Goal: Task Accomplishment & Management: Manage account settings

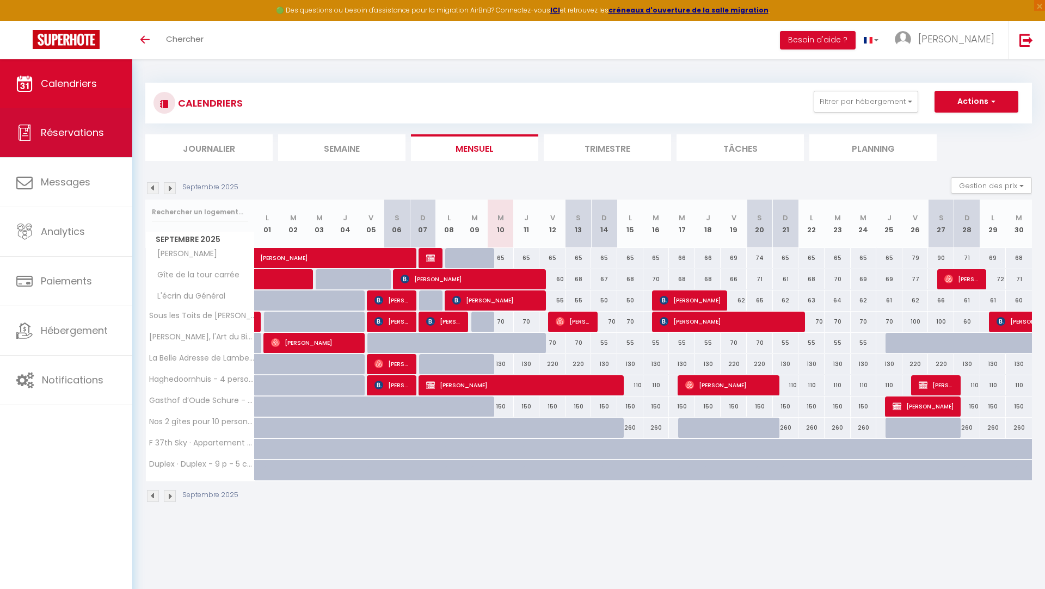
click at [96, 141] on link "Réservations" at bounding box center [66, 132] width 132 height 49
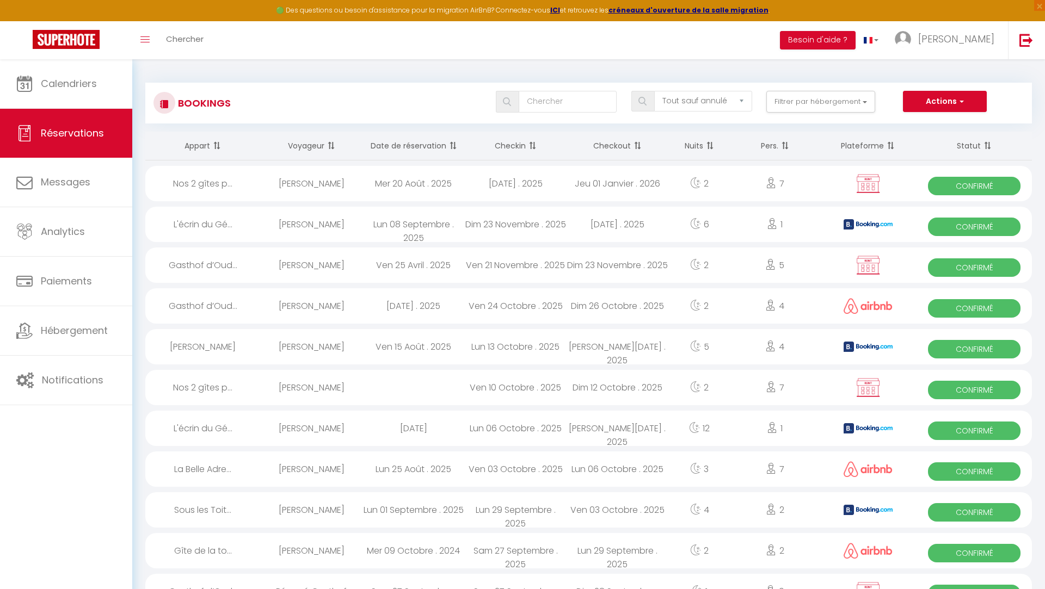
click at [965, 151] on th "Statut" at bounding box center [973, 146] width 115 height 29
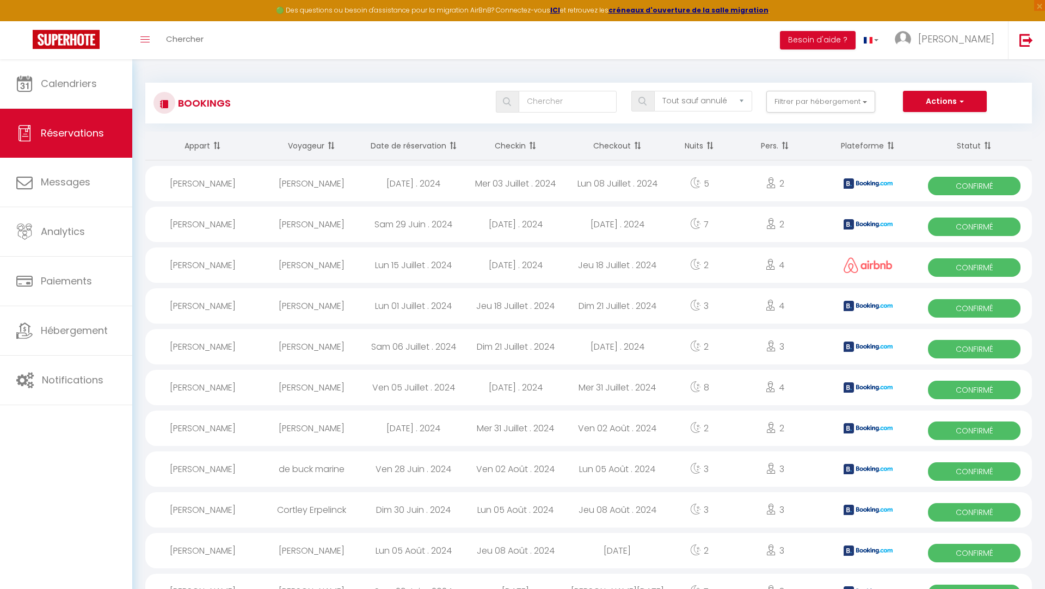
click at [965, 151] on th "Statut" at bounding box center [973, 146] width 115 height 29
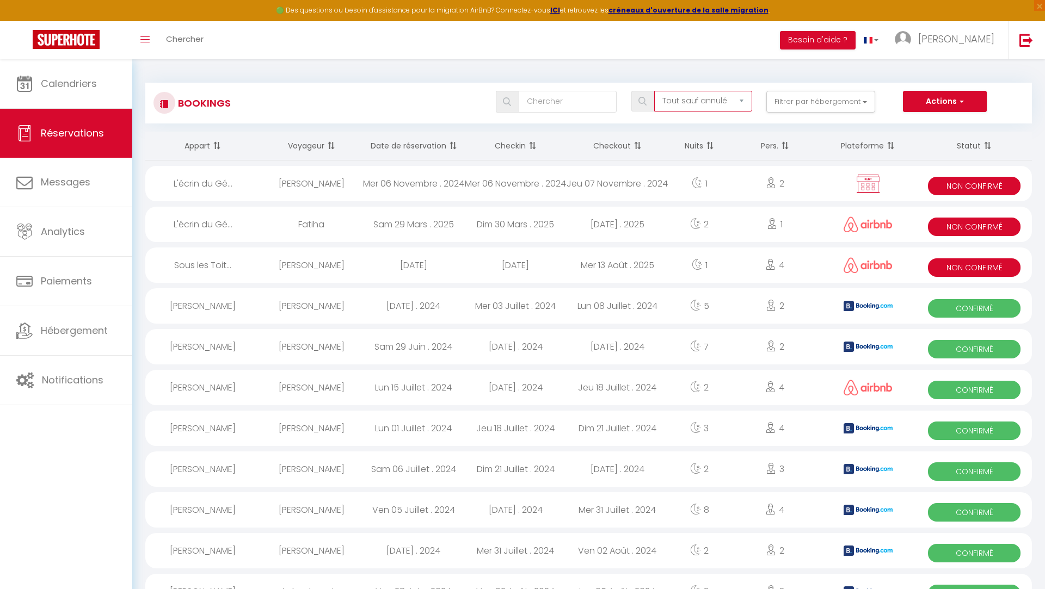
click at [680, 99] on select "Tous les statuts Annulé Confirmé Non Confirmé Tout sauf annulé No Show Request" at bounding box center [703, 101] width 98 height 21
select select "cancelled"
click at [655, 91] on select "Tous les statuts Annulé Confirmé Non Confirmé Tout sauf annulé No Show Request" at bounding box center [703, 101] width 98 height 21
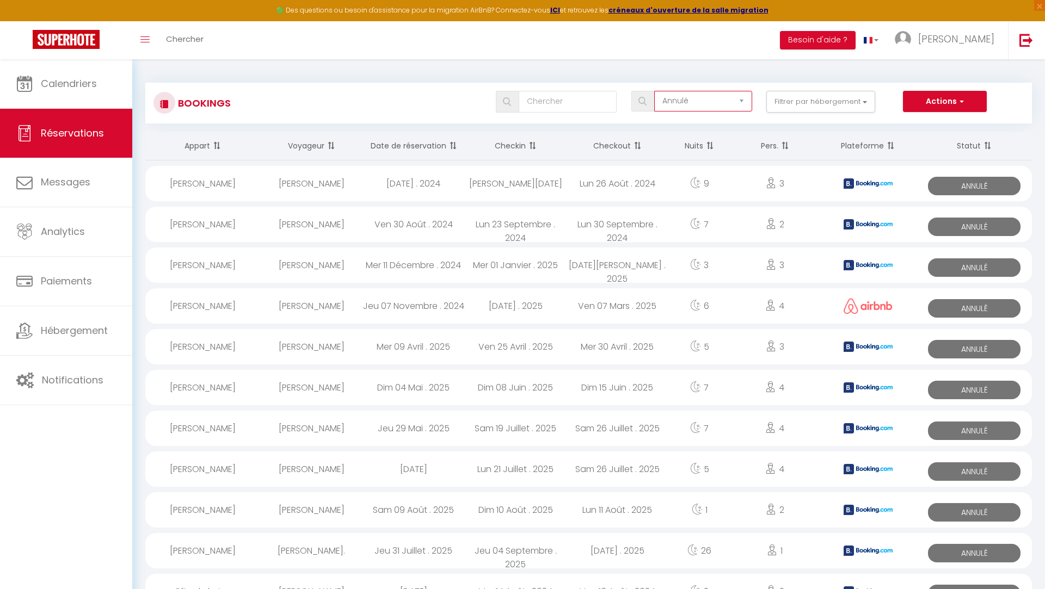
click at [680, 104] on select "Tous les statuts Annulé Confirmé Non Confirmé Tout sauf annulé No Show Request" at bounding box center [703, 101] width 98 height 21
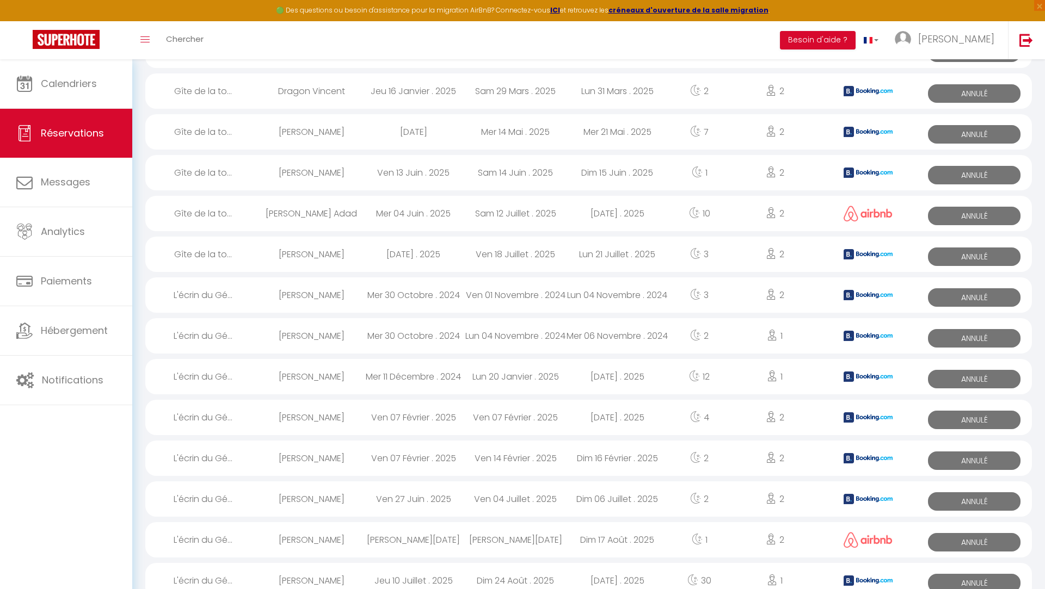
scroll to position [626, 0]
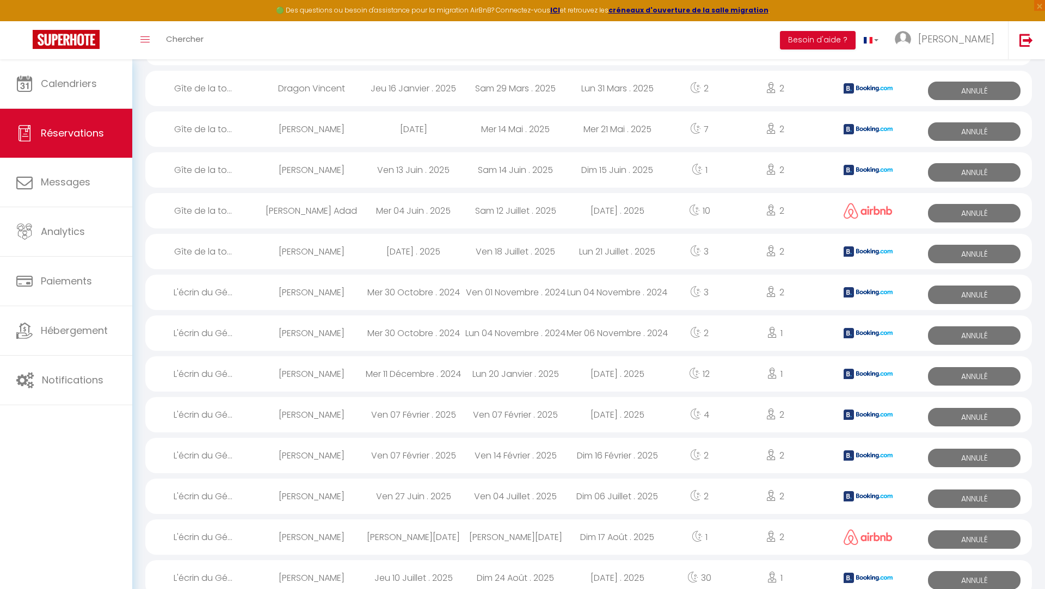
click at [340, 537] on div "[PERSON_NAME]" at bounding box center [312, 537] width 102 height 35
select select "KO"
select select "0"
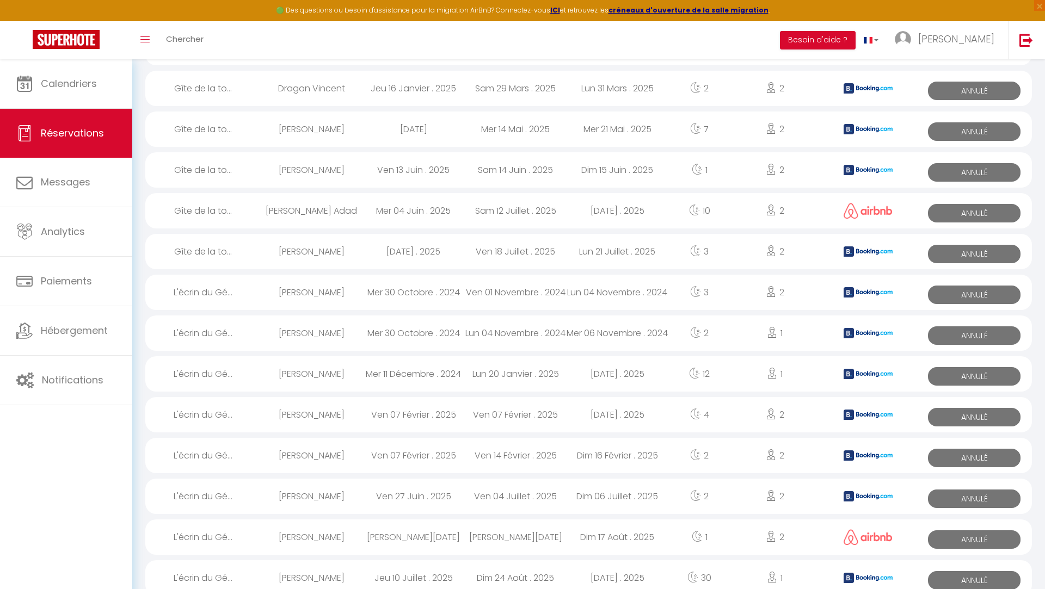
select select "1"
select select
select select "36459"
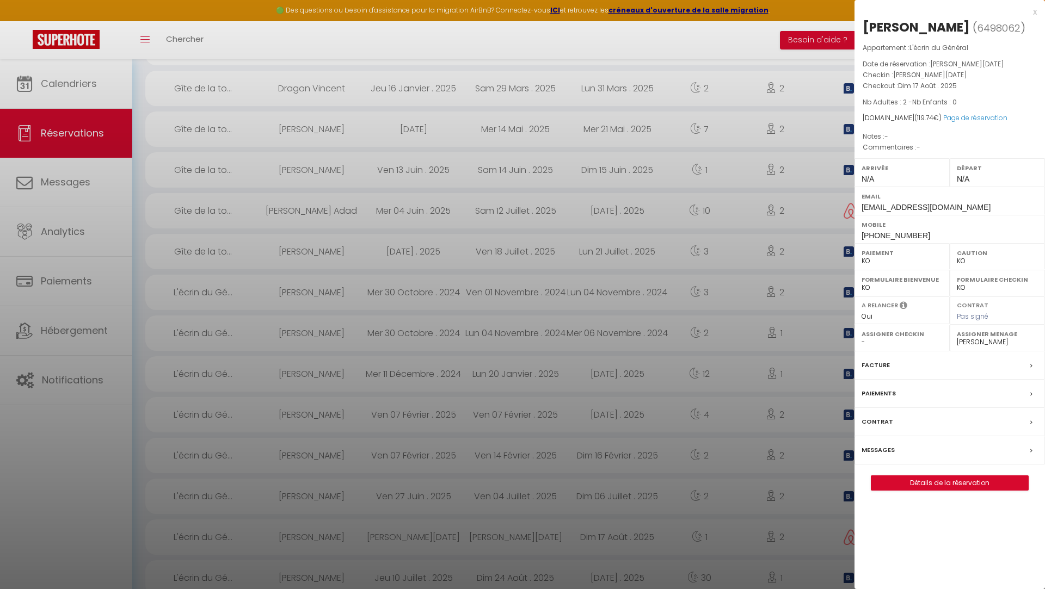
click at [1036, 10] on div "x" at bounding box center [945, 11] width 182 height 13
